Goal: Obtain resource: Download file/media

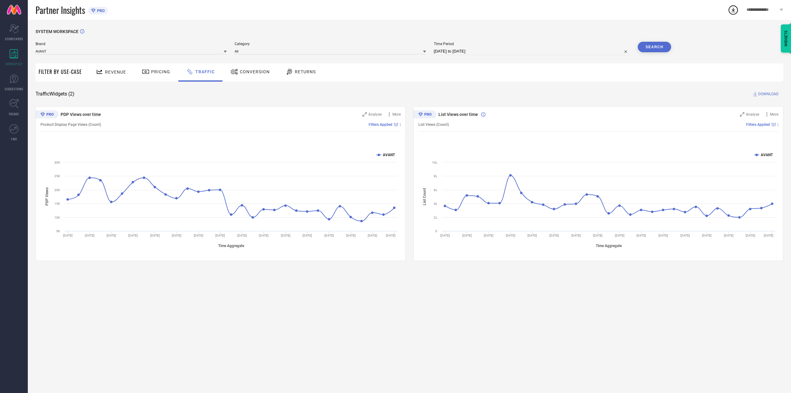
click at [468, 50] on input "[DATE] to [DATE]" at bounding box center [532, 51] width 196 height 7
select select "6"
select select "2025"
select select "7"
select select "2025"
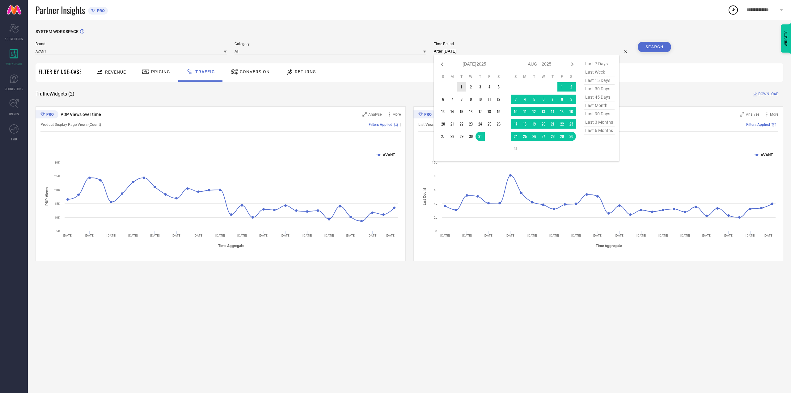
click at [462, 87] on td "1" at bounding box center [461, 86] width 9 height 9
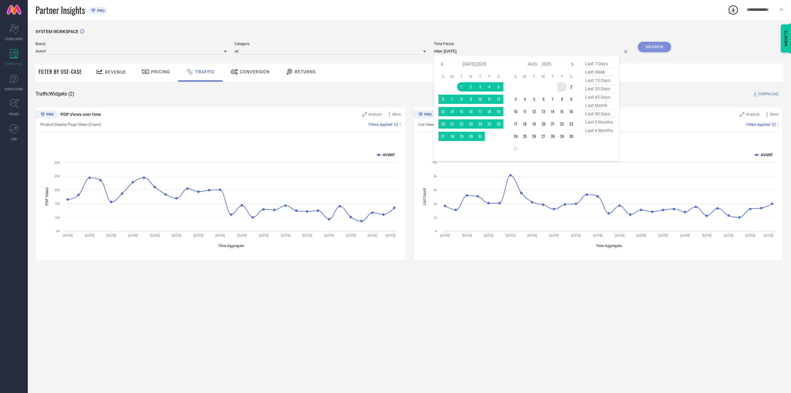
type input "[DATE] to [DATE]"
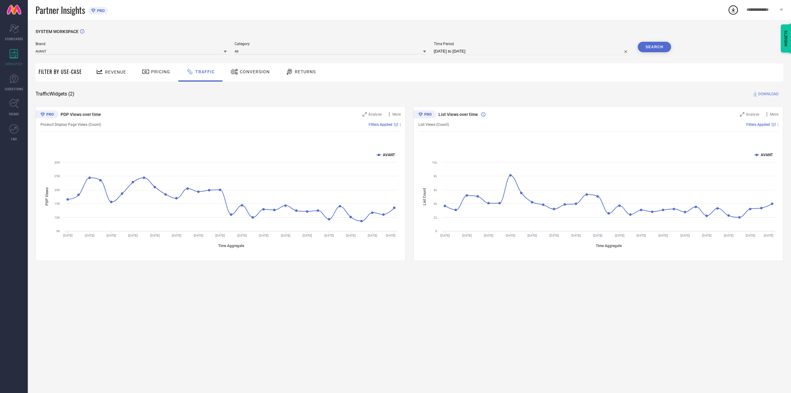
click at [481, 53] on input "[DATE] to [DATE]" at bounding box center [532, 51] width 196 height 7
select select "6"
select select "2025"
select select "7"
select select "2025"
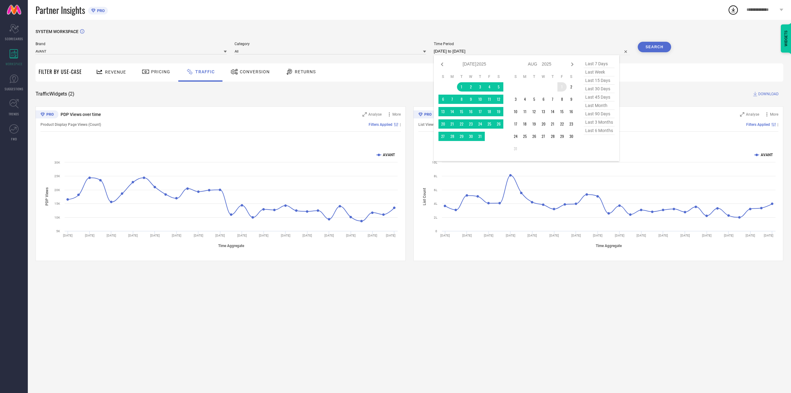
type input "After [DATE]"
click at [562, 87] on td "1" at bounding box center [561, 86] width 9 height 9
click at [575, 65] on icon at bounding box center [571, 64] width 7 height 7
select select "7"
select select "2025"
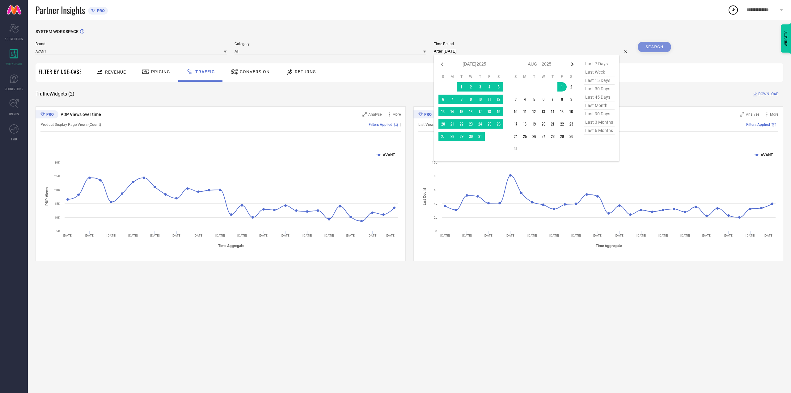
select select "8"
select select "2025"
type input "[DATE] to [DATE]"
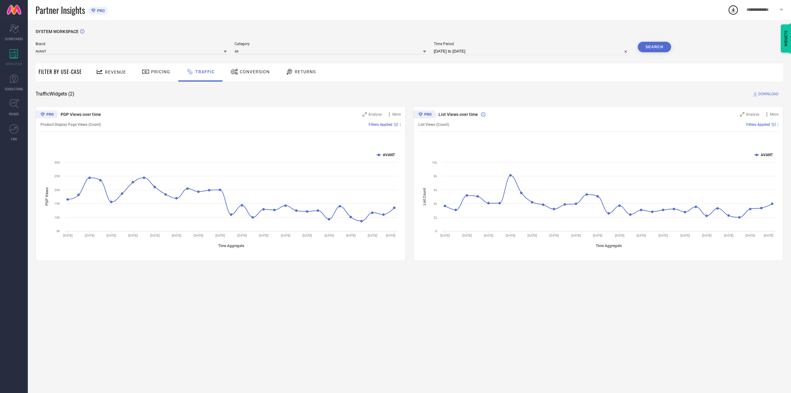
click at [646, 49] on button "Search" at bounding box center [654, 47] width 33 height 11
click at [164, 50] on input at bounding box center [131, 51] width 191 height 6
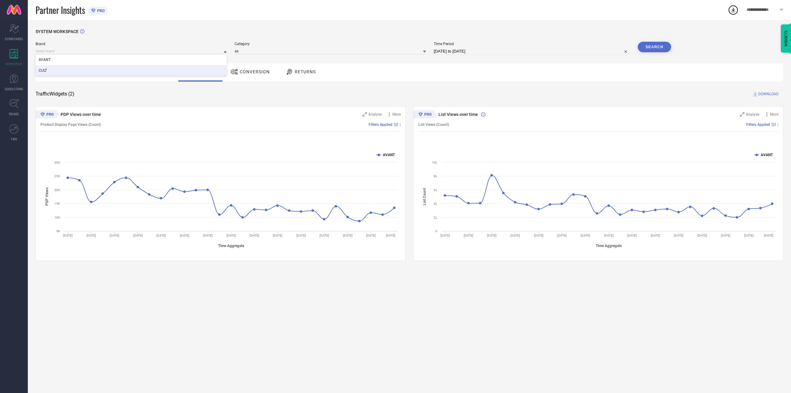
click at [118, 69] on div "CULT" at bounding box center [131, 70] width 191 height 11
click at [290, 53] on input at bounding box center [329, 51] width 191 height 6
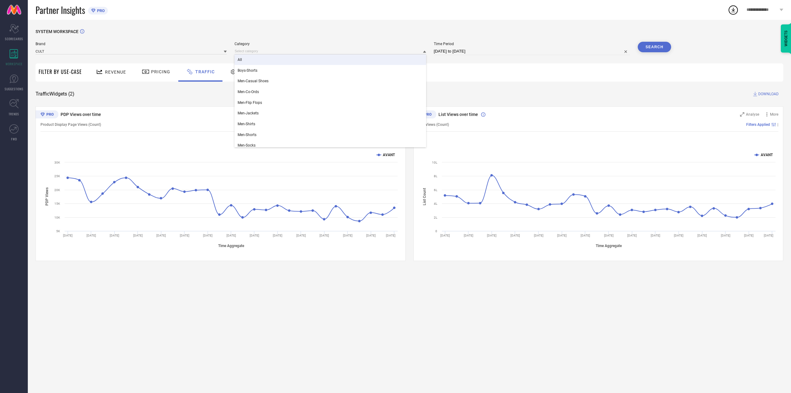
click at [280, 62] on div "All" at bounding box center [329, 59] width 191 height 11
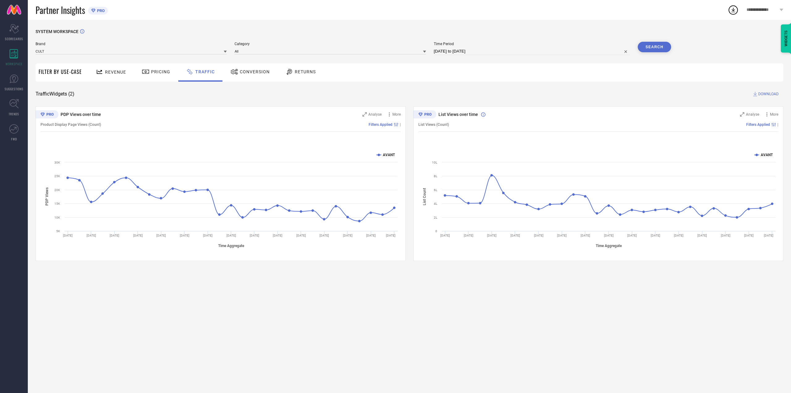
click at [482, 53] on input "[DATE] to [DATE]" at bounding box center [532, 51] width 196 height 7
select select "7"
select select "2025"
select select "8"
select select "2025"
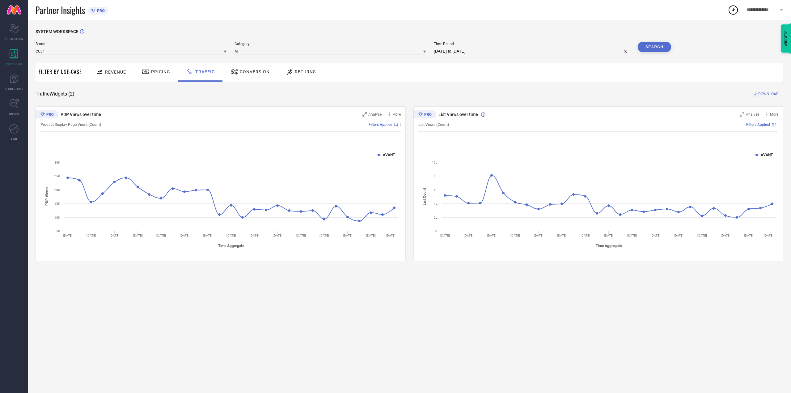
click at [675, 52] on div "SYSTEM WORKSPACE Brand CULT Category All Time Period [DATE] to [DATE] Search Fi…" at bounding box center [410, 145] width 748 height 232
click at [656, 47] on button "Search" at bounding box center [654, 47] width 33 height 11
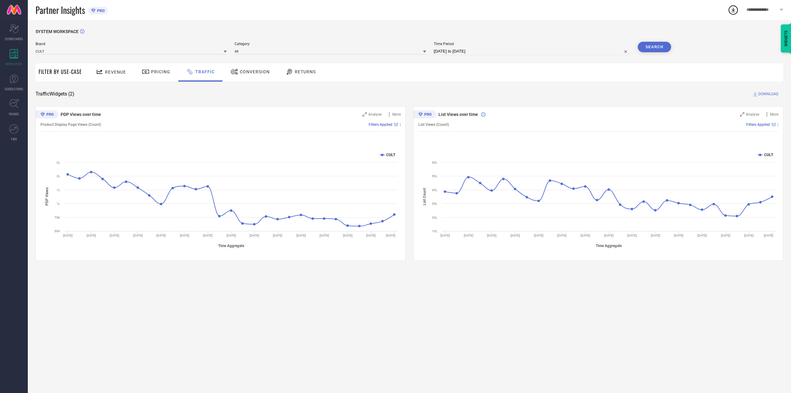
click at [763, 93] on span "DOWNLOAD" at bounding box center [768, 94] width 20 height 6
